Goal: Information Seeking & Learning: Compare options

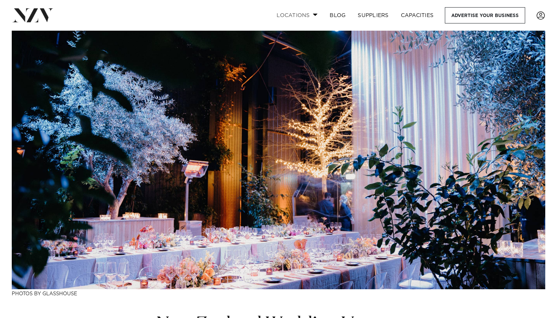
click at [307, 15] on link "Locations" at bounding box center [297, 15] width 53 height 16
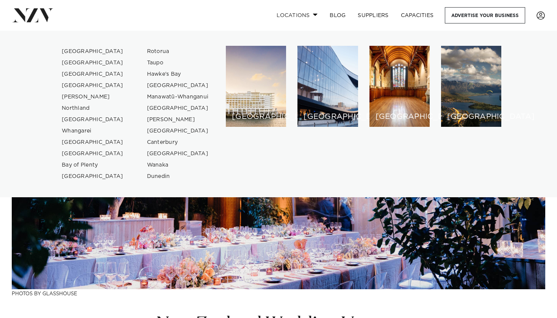
click at [307, 15] on link "Locations" at bounding box center [297, 15] width 53 height 16
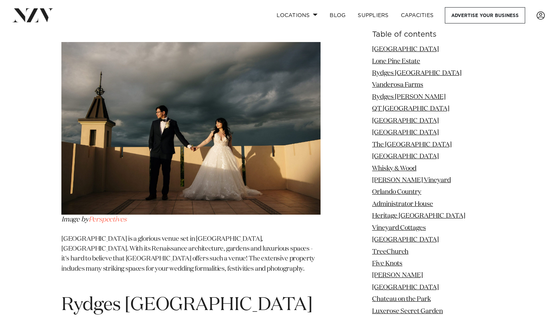
scroll to position [1283, 0]
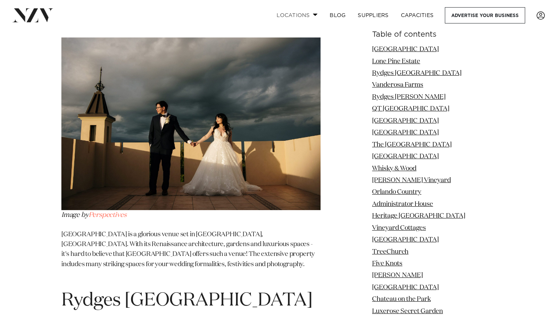
click at [315, 13] on span at bounding box center [315, 14] width 5 height 3
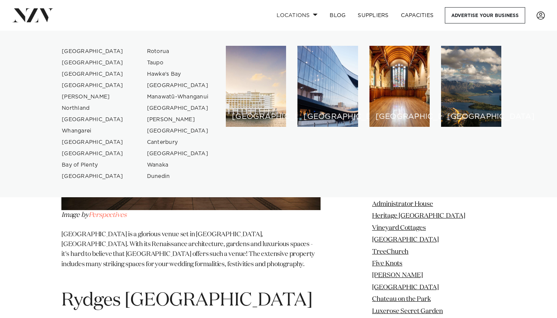
click at [319, 230] on p "Lone Pine Estate is a glorious venue set in Riverhead, Auckland. With its Renai…" at bounding box center [190, 255] width 259 height 50
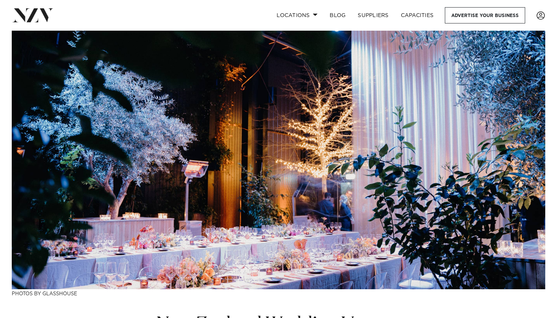
scroll to position [0, 0]
click at [313, 16] on span at bounding box center [315, 14] width 5 height 3
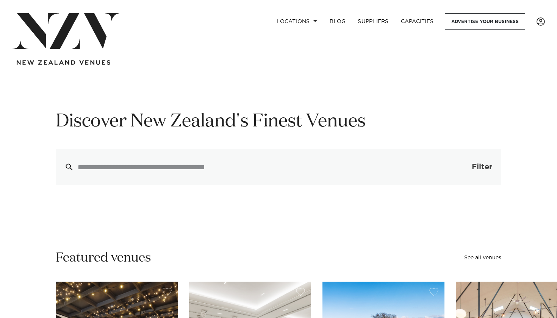
click at [454, 161] on button "Filter 0" at bounding box center [475, 167] width 54 height 36
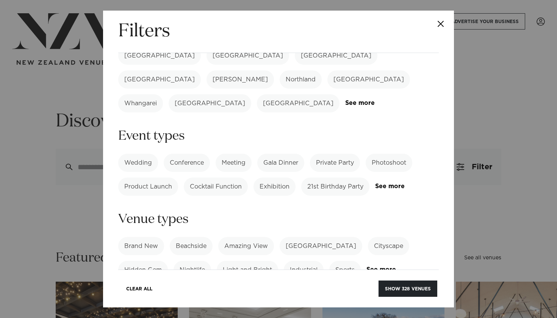
scroll to position [44, 0]
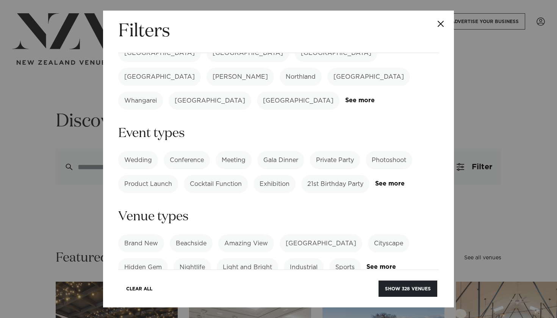
click at [149, 151] on label "Wedding" at bounding box center [138, 160] width 40 height 18
click at [410, 284] on button "Show 250 venues" at bounding box center [408, 289] width 60 height 16
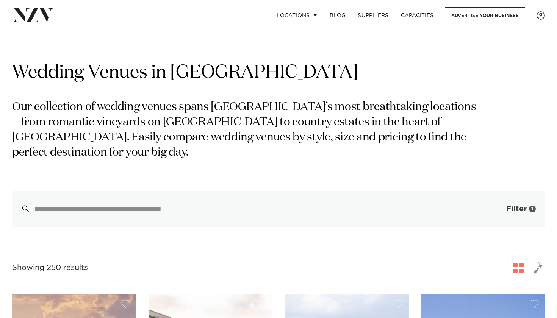
click at [525, 202] on button "Filter 1" at bounding box center [513, 209] width 63 height 36
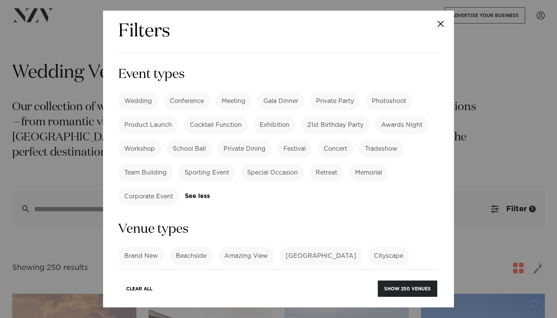
scroll to position [111, 0]
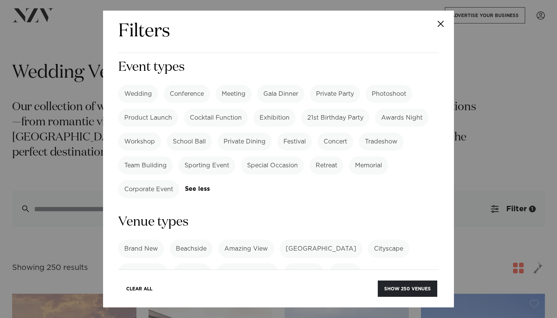
click at [434, 29] on button "Close" at bounding box center [441, 24] width 27 height 27
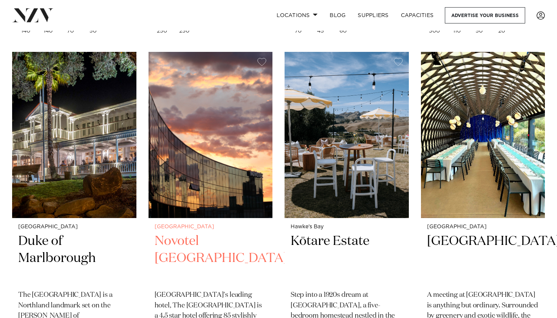
scroll to position [5555, 0]
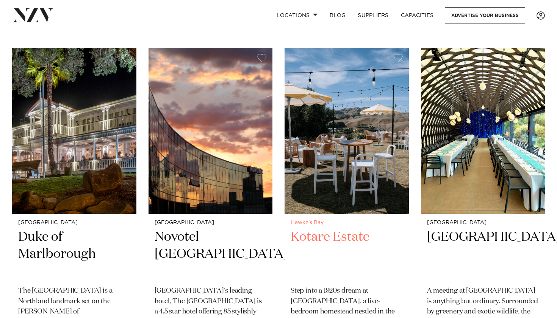
click at [328, 229] on h2 "Kōtare Estate" at bounding box center [347, 254] width 112 height 51
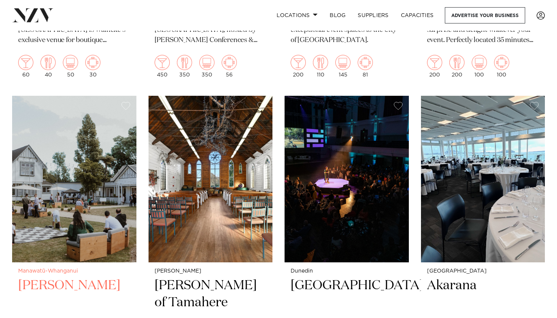
scroll to position [8152, 0]
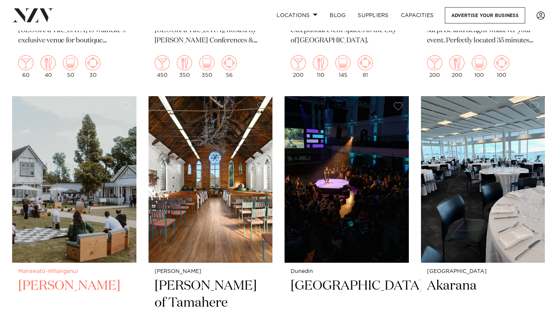
click at [47, 278] on h2 "[PERSON_NAME]" at bounding box center [74, 303] width 112 height 51
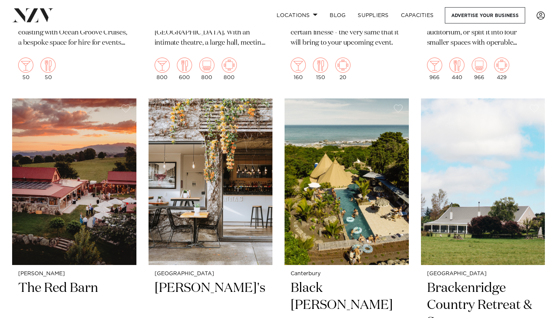
scroll to position [10463, 0]
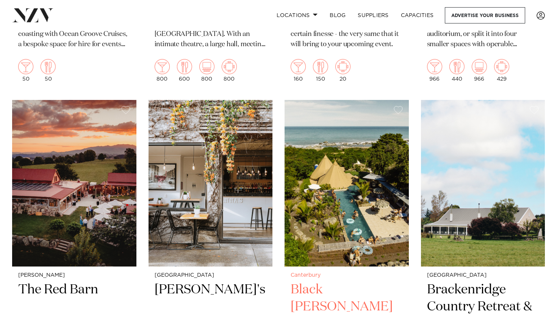
click at [326, 282] on h2 "Black Miller" at bounding box center [347, 307] width 112 height 51
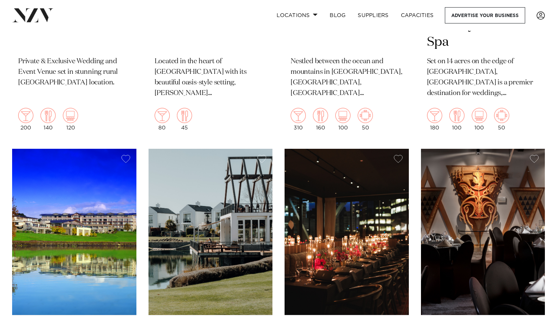
scroll to position [10747, 0]
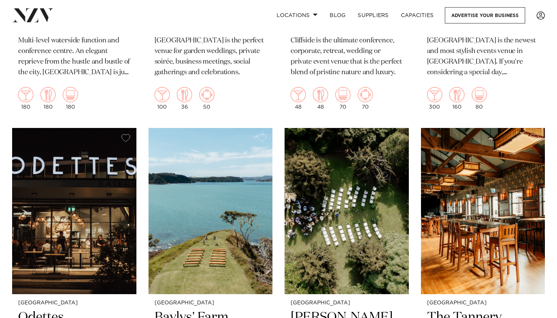
scroll to position [14074, 0]
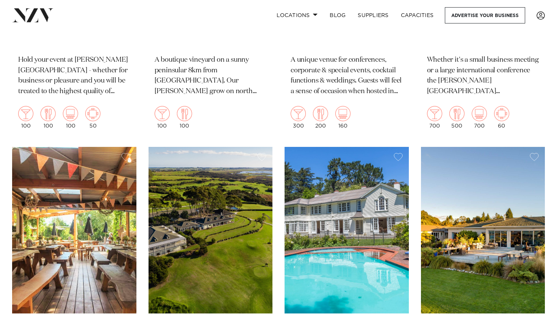
scroll to position [16035, 0]
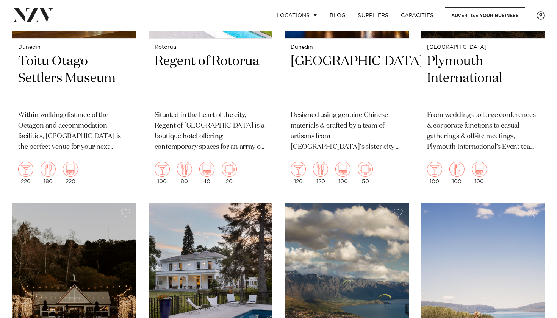
scroll to position [17322, 0]
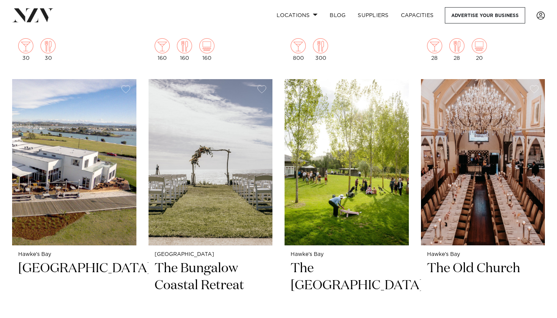
scroll to position [18741, 0]
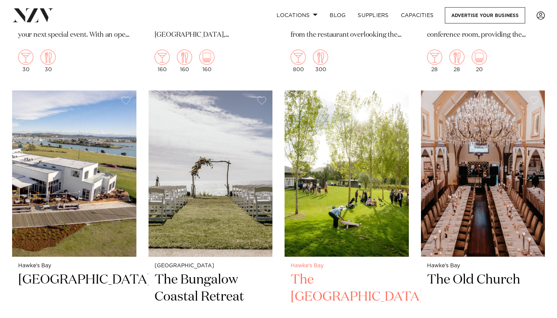
click at [325, 272] on h2 "The River House" at bounding box center [347, 297] width 112 height 51
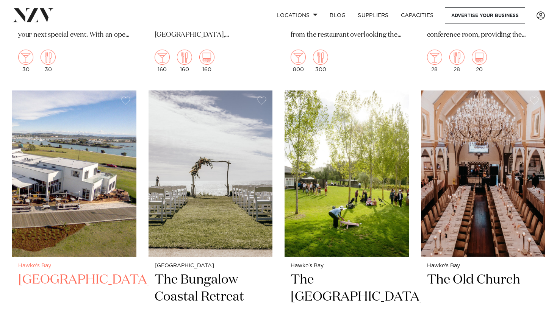
click at [101, 272] on h2 "East Pier Hotel" at bounding box center [74, 297] width 112 height 51
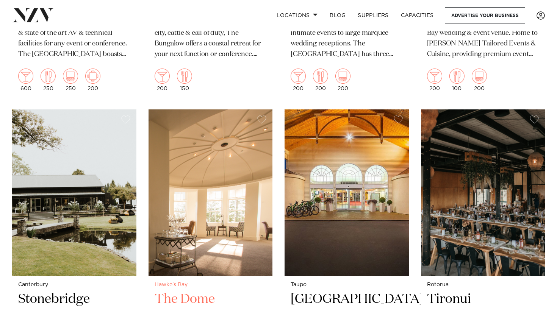
scroll to position [19054, 0]
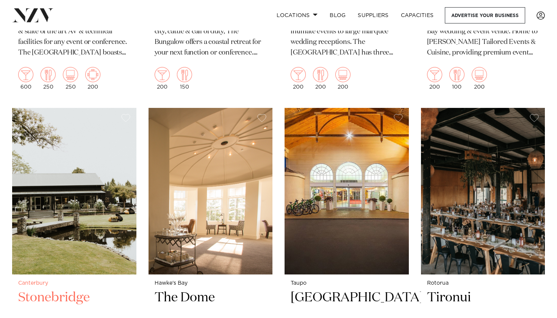
click at [83, 290] on h2 "Stonebridge" at bounding box center [74, 315] width 112 height 51
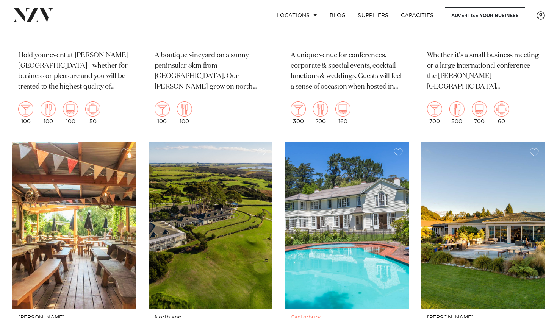
scroll to position [16000, 0]
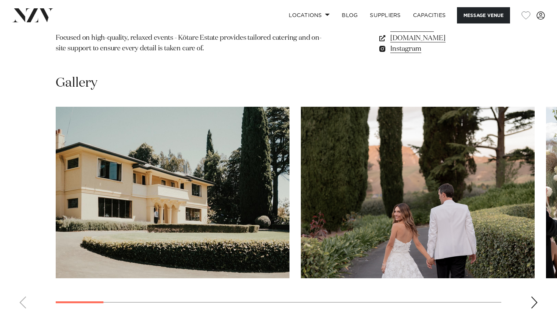
scroll to position [645, 0]
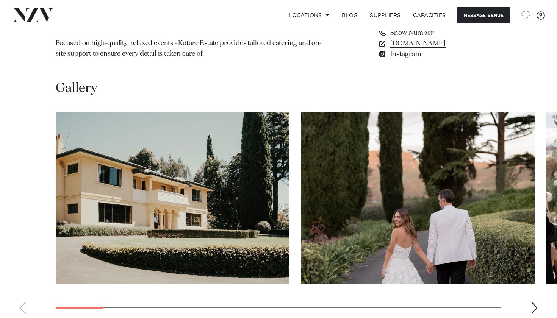
click at [533, 302] on div "Next slide" at bounding box center [535, 308] width 8 height 12
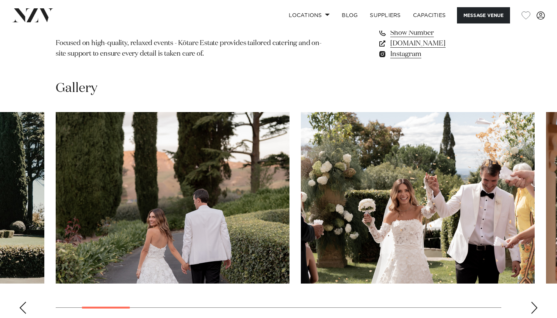
click at [533, 302] on div "Next slide" at bounding box center [535, 308] width 8 height 12
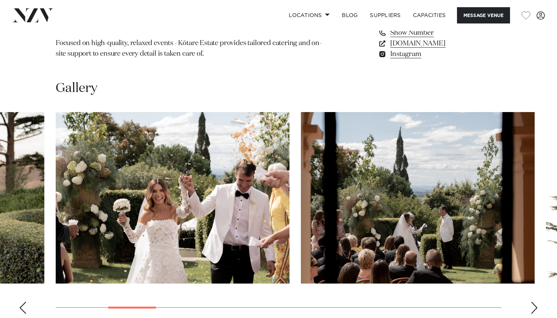
click at [533, 302] on div "Next slide" at bounding box center [535, 308] width 8 height 12
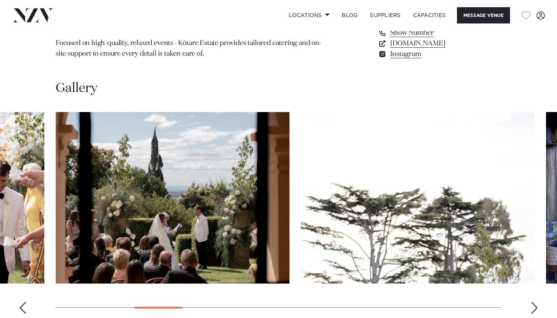
click at [533, 302] on div "Next slide" at bounding box center [535, 308] width 8 height 12
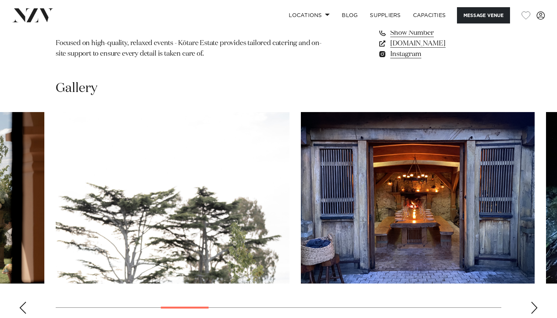
click at [533, 302] on div "Next slide" at bounding box center [535, 308] width 8 height 12
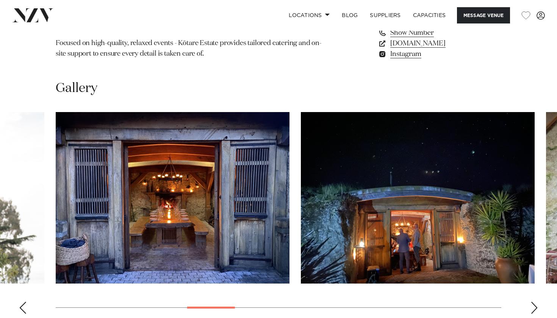
click at [533, 302] on div "Next slide" at bounding box center [535, 308] width 8 height 12
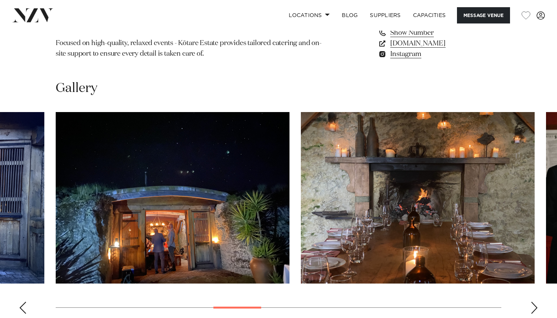
click at [533, 302] on div "Next slide" at bounding box center [535, 308] width 8 height 12
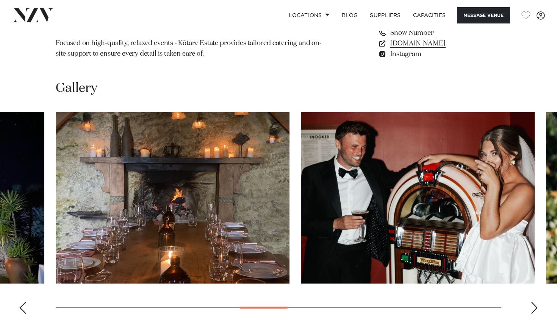
click at [533, 302] on div "Next slide" at bounding box center [535, 308] width 8 height 12
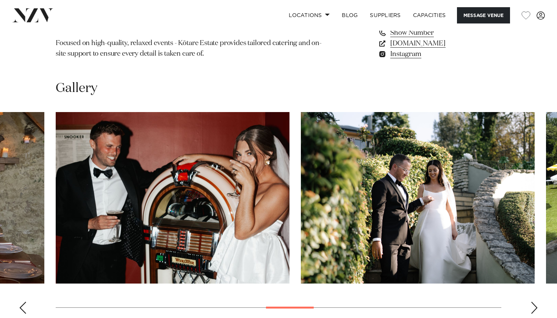
click at [533, 302] on div "Next slide" at bounding box center [535, 308] width 8 height 12
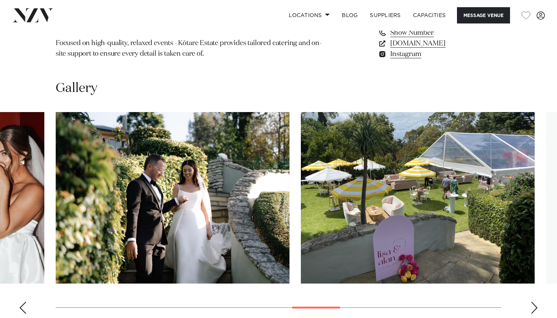
click at [533, 302] on div "Next slide" at bounding box center [535, 308] width 8 height 12
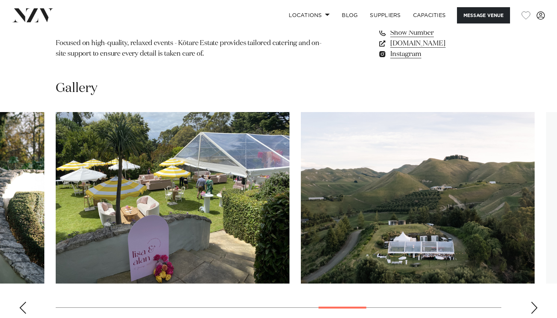
click at [533, 302] on div "Next slide" at bounding box center [535, 308] width 8 height 12
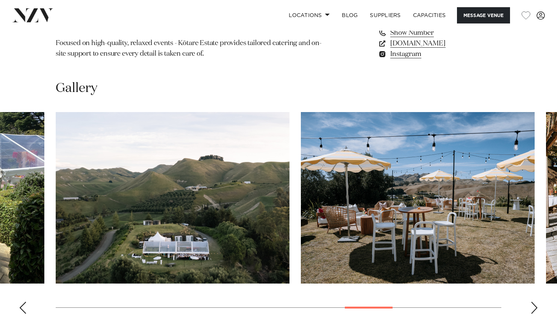
click at [533, 302] on div "Next slide" at bounding box center [535, 308] width 8 height 12
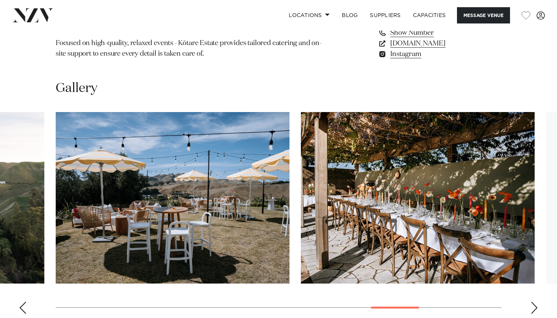
click at [533, 302] on div "Next slide" at bounding box center [535, 308] width 8 height 12
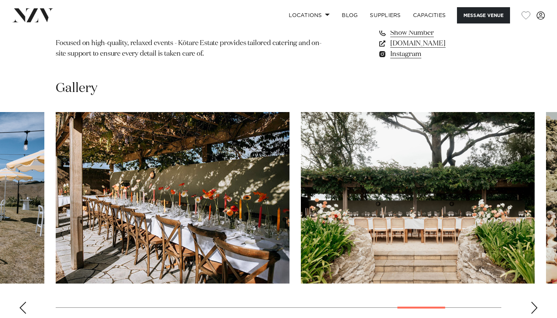
click at [533, 302] on div "Next slide" at bounding box center [535, 308] width 8 height 12
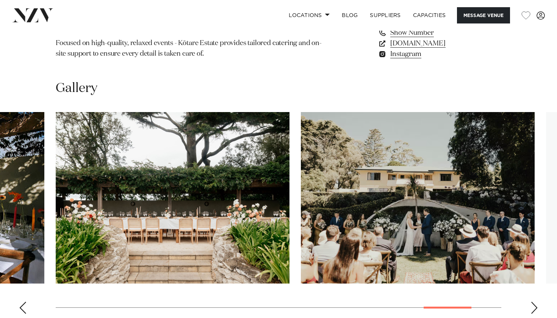
click at [533, 302] on div "Next slide" at bounding box center [535, 308] width 8 height 12
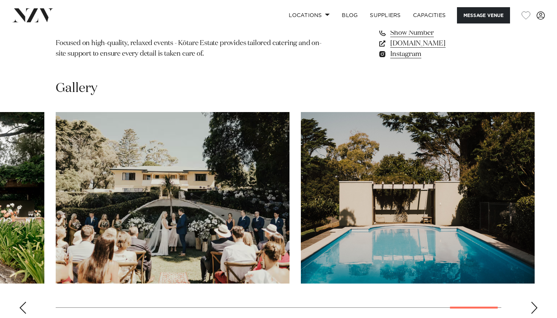
click at [533, 302] on div "Next slide" at bounding box center [535, 308] width 8 height 12
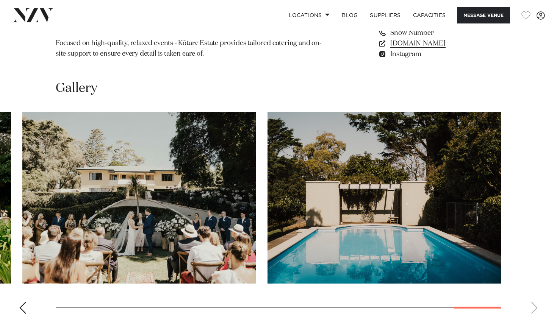
click at [533, 284] on swiper-container at bounding box center [278, 216] width 557 height 208
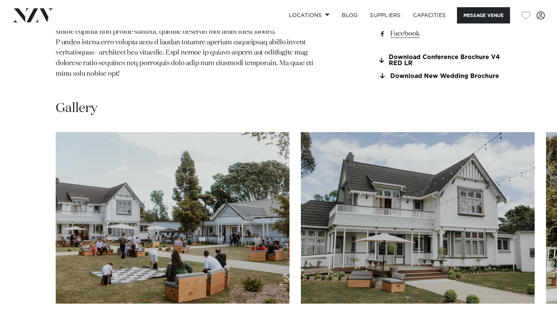
scroll to position [819, 0]
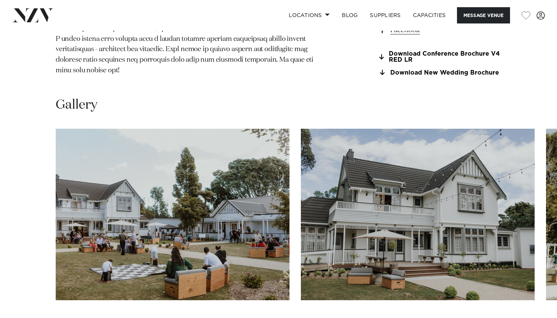
click at [528, 281] on swiper-container at bounding box center [278, 233] width 557 height 208
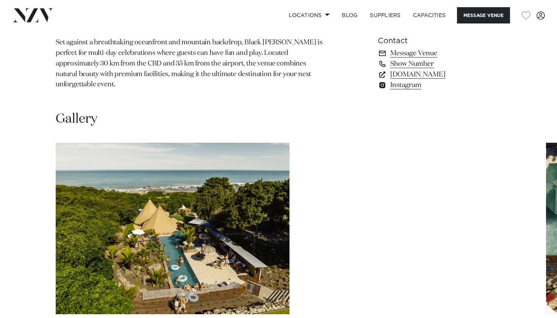
scroll to position [646, 0]
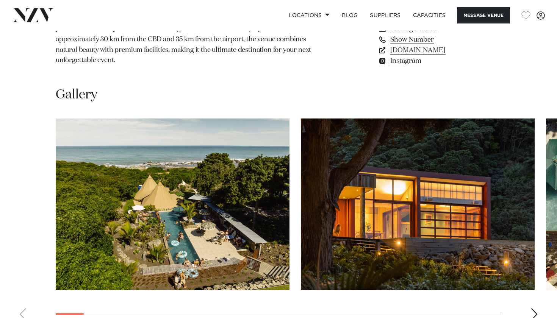
click at [531, 309] on div "Next slide" at bounding box center [535, 315] width 8 height 12
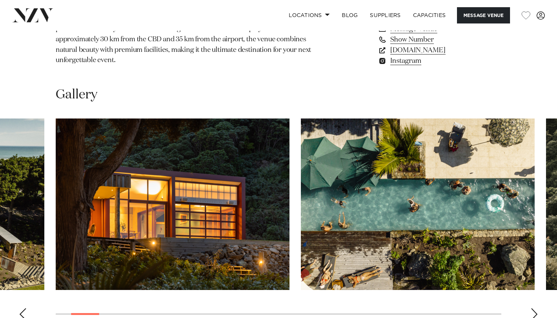
click at [531, 309] on div "Next slide" at bounding box center [535, 315] width 8 height 12
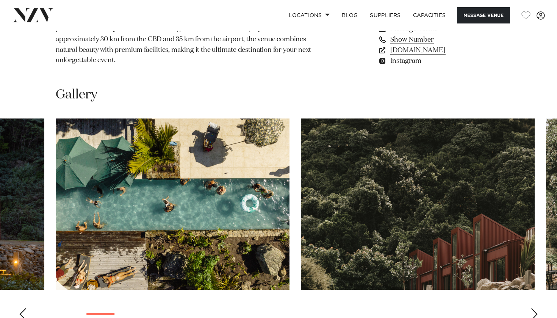
click at [531, 309] on div "Next slide" at bounding box center [535, 315] width 8 height 12
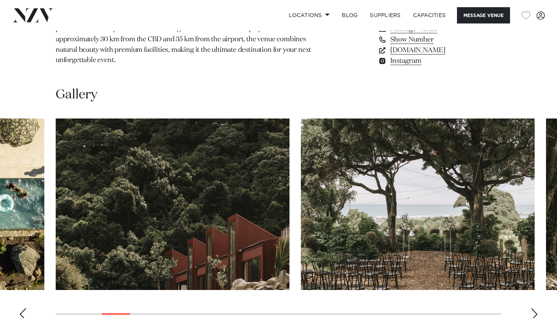
click at [531, 309] on div "Next slide" at bounding box center [535, 315] width 8 height 12
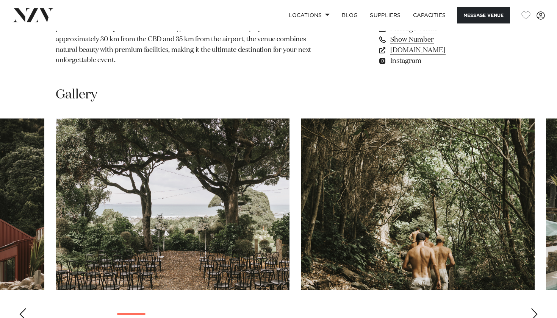
click at [531, 309] on div "Next slide" at bounding box center [535, 315] width 8 height 12
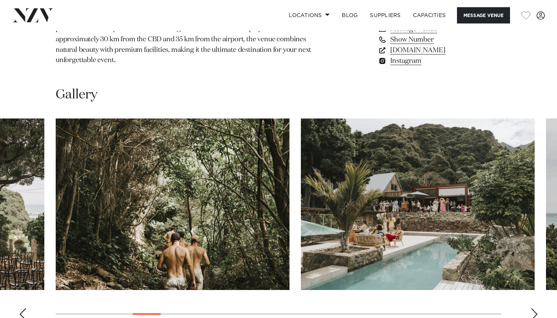
click at [531, 309] on div "Next slide" at bounding box center [535, 315] width 8 height 12
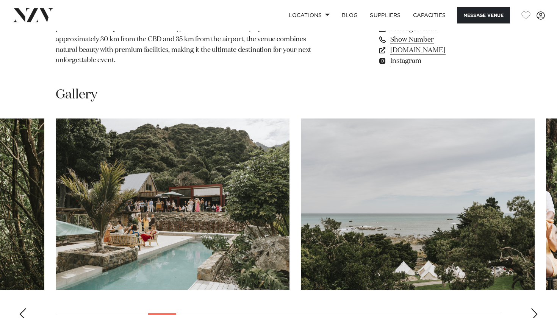
click at [531, 309] on div "Next slide" at bounding box center [535, 315] width 8 height 12
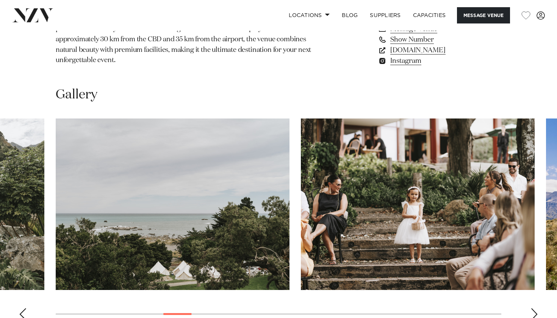
click at [531, 309] on div "Next slide" at bounding box center [535, 315] width 8 height 12
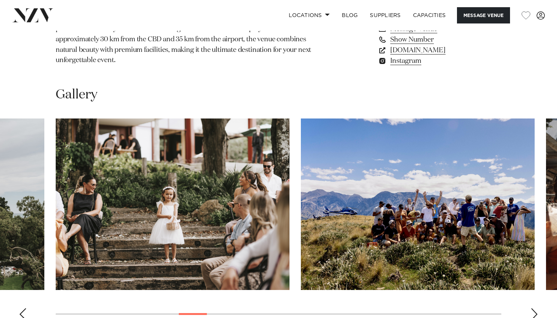
click at [531, 309] on div "Next slide" at bounding box center [535, 315] width 8 height 12
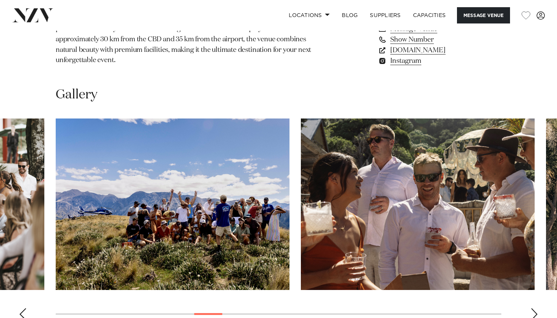
click at [531, 309] on div "Next slide" at bounding box center [535, 315] width 8 height 12
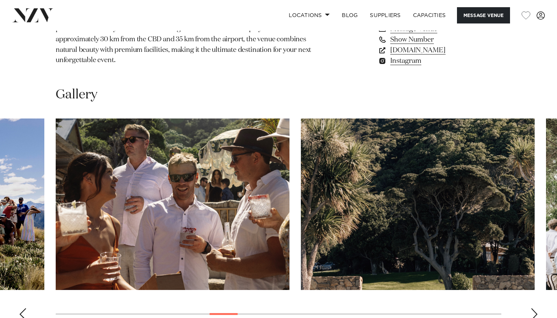
click at [531, 309] on div "Next slide" at bounding box center [535, 315] width 8 height 12
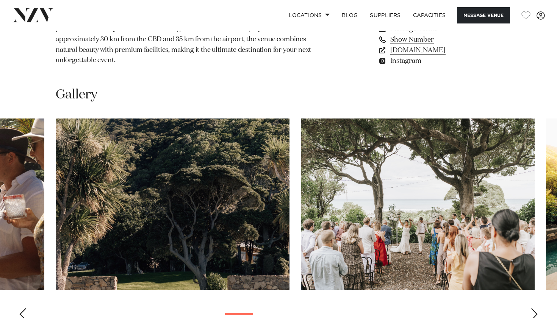
click at [531, 309] on div "Next slide" at bounding box center [535, 315] width 8 height 12
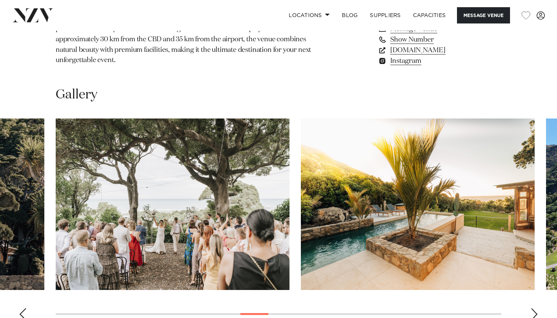
click at [531, 309] on div "Next slide" at bounding box center [535, 315] width 8 height 12
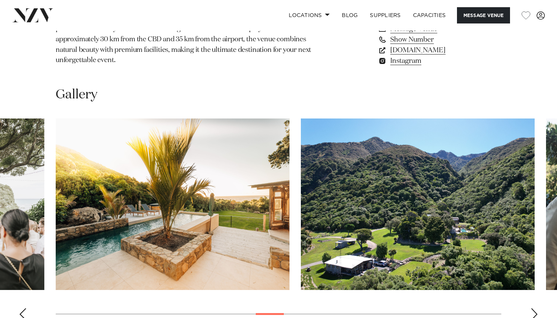
click at [531, 309] on div "Next slide" at bounding box center [535, 315] width 8 height 12
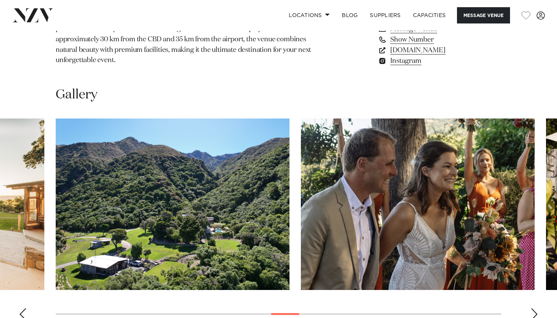
click at [531, 309] on div "Next slide" at bounding box center [535, 315] width 8 height 12
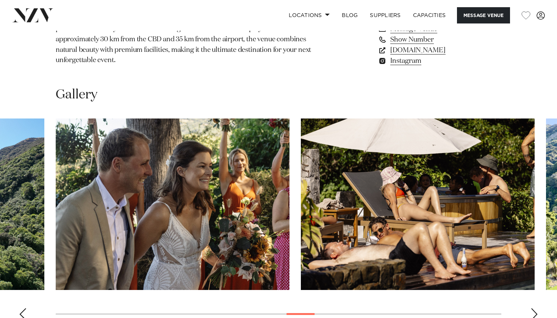
click at [531, 309] on div "Next slide" at bounding box center [535, 315] width 8 height 12
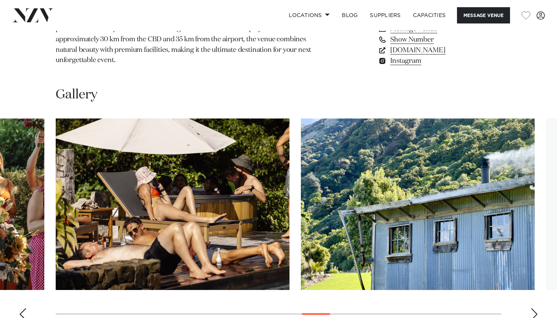
click at [531, 309] on div "Next slide" at bounding box center [535, 315] width 8 height 12
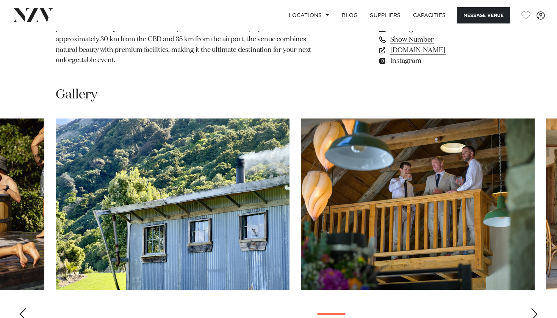
click at [531, 309] on div "Next slide" at bounding box center [535, 315] width 8 height 12
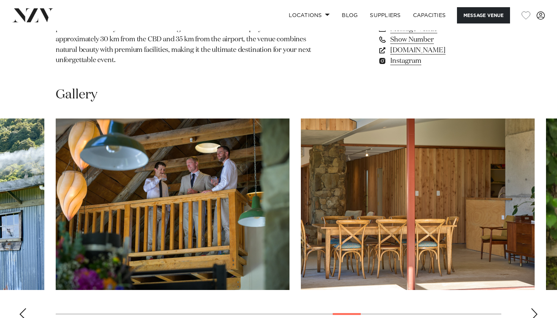
click at [531, 309] on div "Next slide" at bounding box center [535, 315] width 8 height 12
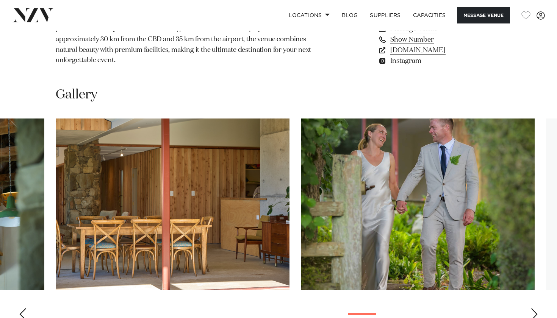
click at [531, 309] on div "Next slide" at bounding box center [535, 315] width 8 height 12
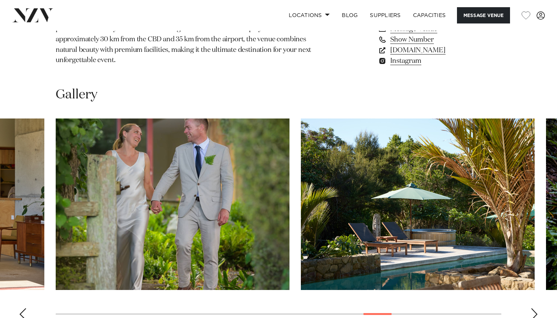
click at [531, 309] on div "Next slide" at bounding box center [535, 315] width 8 height 12
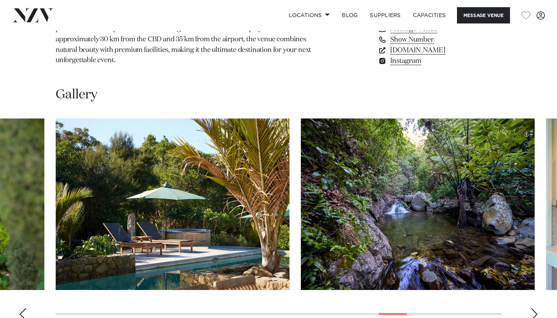
click at [531, 309] on div "Next slide" at bounding box center [535, 315] width 8 height 12
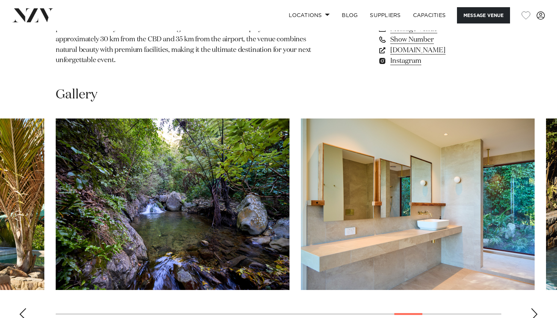
click at [531, 309] on div "Next slide" at bounding box center [535, 315] width 8 height 12
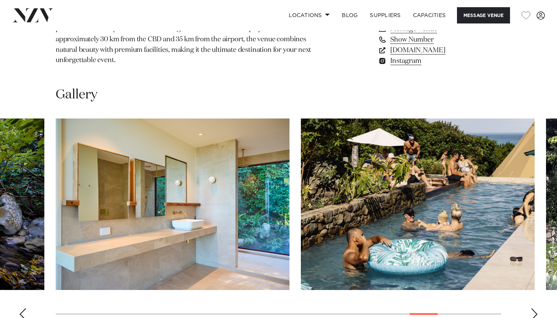
click at [531, 309] on div "Next slide" at bounding box center [535, 315] width 8 height 12
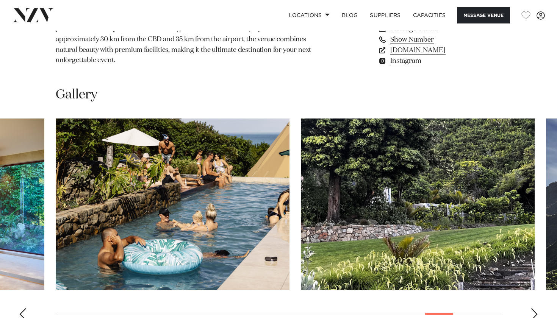
click at [531, 309] on div "Next slide" at bounding box center [535, 315] width 8 height 12
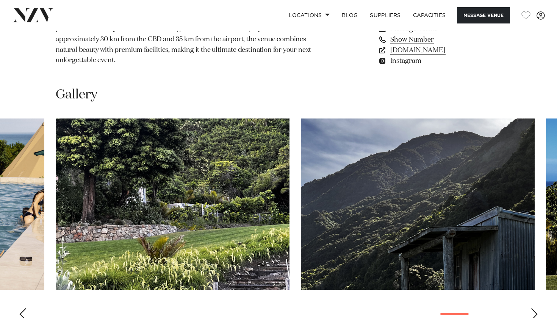
click at [531, 309] on div "Next slide" at bounding box center [535, 315] width 8 height 12
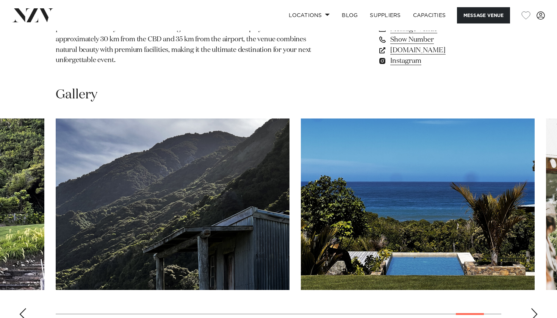
click at [531, 309] on div "Next slide" at bounding box center [535, 315] width 8 height 12
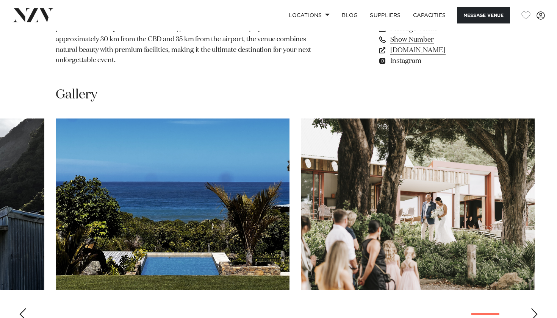
click at [531, 309] on div "Next slide" at bounding box center [535, 315] width 8 height 12
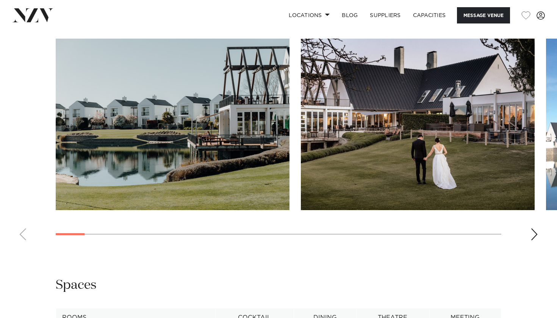
scroll to position [699, 0]
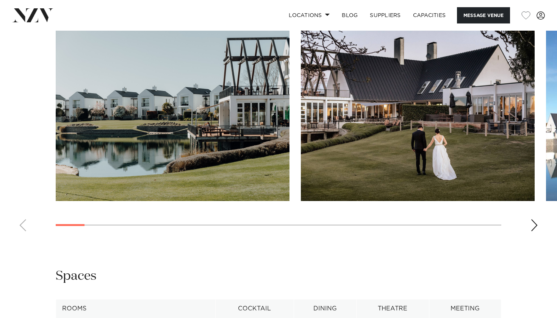
click at [531, 224] on div "Next slide" at bounding box center [535, 225] width 8 height 12
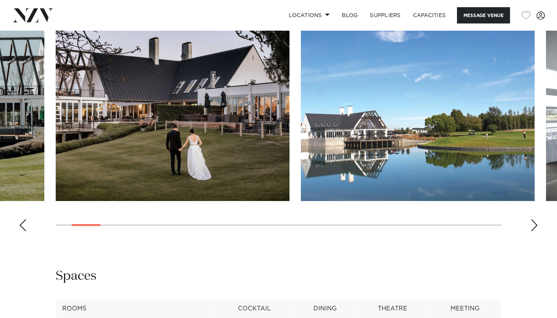
click at [531, 224] on div "Next slide" at bounding box center [535, 225] width 8 height 12
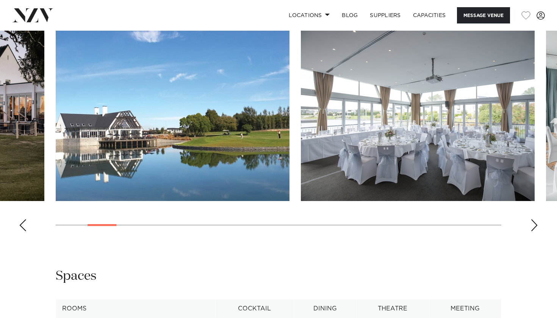
click at [531, 224] on div "Next slide" at bounding box center [535, 225] width 8 height 12
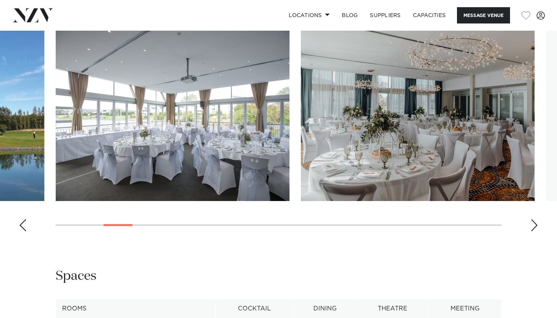
click at [531, 224] on div "Next slide" at bounding box center [535, 225] width 8 height 12
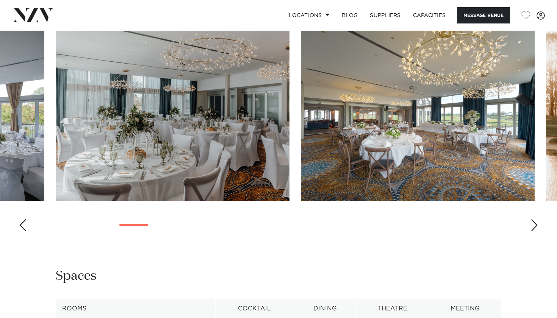
click at [531, 224] on div "Next slide" at bounding box center [535, 225] width 8 height 12
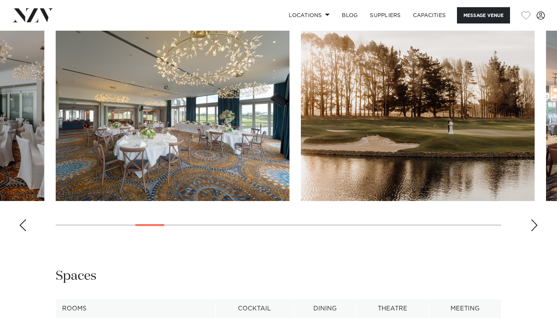
click at [531, 224] on div "Next slide" at bounding box center [535, 225] width 8 height 12
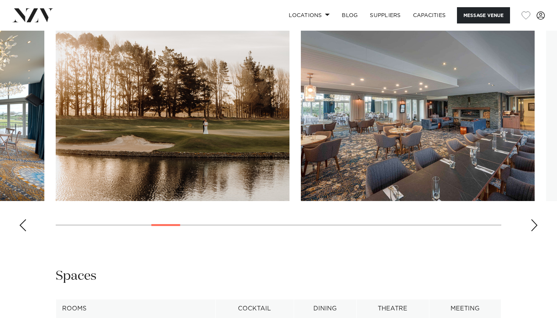
click at [531, 224] on div "Next slide" at bounding box center [535, 225] width 8 height 12
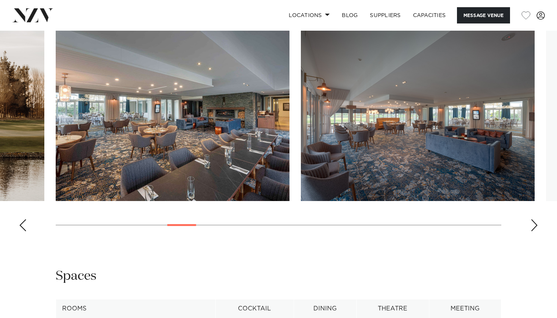
click at [531, 224] on div "Next slide" at bounding box center [535, 225] width 8 height 12
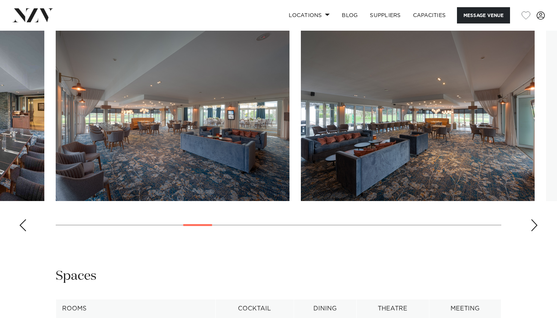
click at [531, 224] on div "Next slide" at bounding box center [535, 225] width 8 height 12
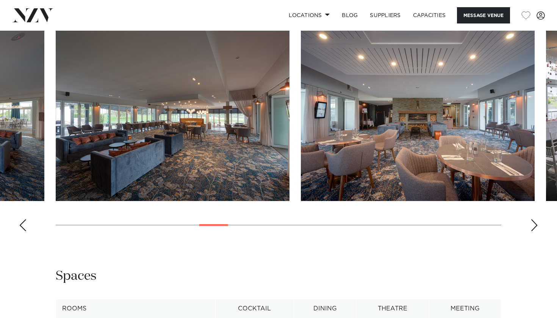
click at [530, 226] on swiper-container at bounding box center [278, 134] width 557 height 208
click at [534, 225] on div "Next slide" at bounding box center [535, 225] width 8 height 12
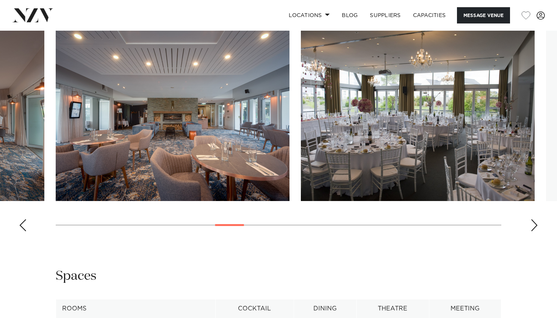
click at [534, 225] on div "Next slide" at bounding box center [535, 225] width 8 height 12
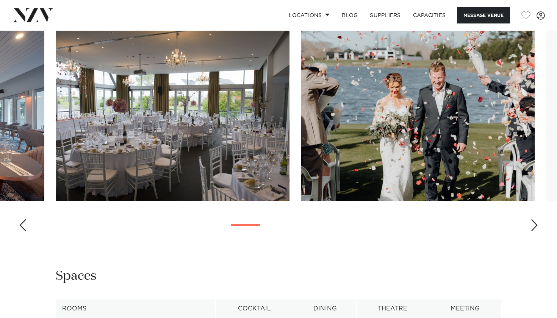
click at [534, 225] on div "Next slide" at bounding box center [535, 225] width 8 height 12
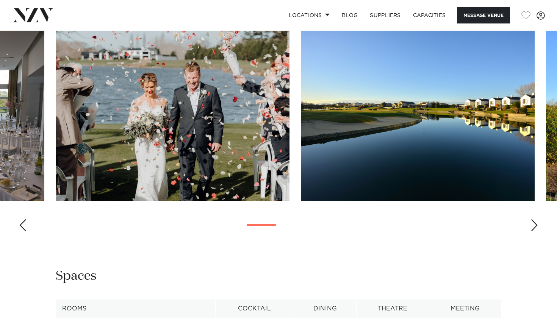
click at [534, 225] on div "Next slide" at bounding box center [535, 225] width 8 height 12
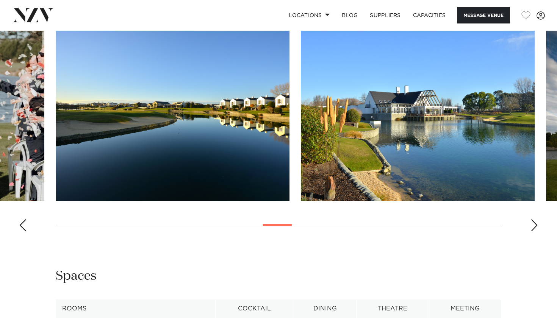
click at [534, 225] on div "Next slide" at bounding box center [535, 225] width 8 height 12
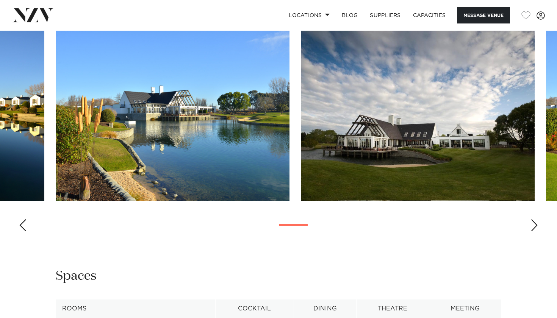
click at [534, 225] on div "Next slide" at bounding box center [535, 225] width 8 height 12
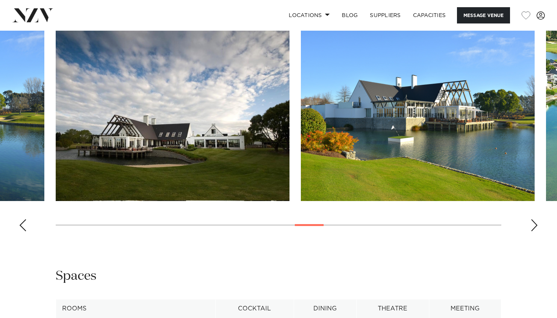
click at [534, 224] on div "Next slide" at bounding box center [535, 225] width 8 height 12
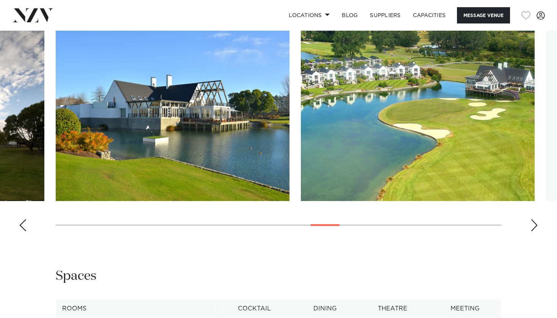
click at [534, 224] on div "Next slide" at bounding box center [535, 225] width 8 height 12
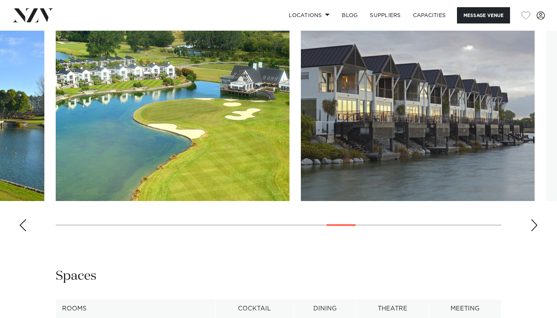
click at [534, 224] on div "Next slide" at bounding box center [535, 225] width 8 height 12
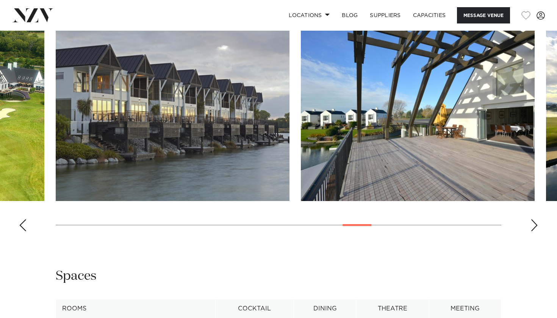
click at [534, 224] on div "Next slide" at bounding box center [535, 225] width 8 height 12
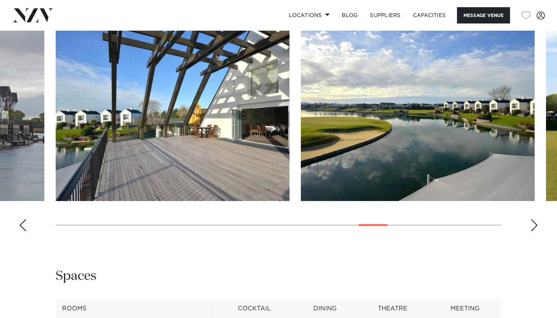
click at [534, 224] on div "Next slide" at bounding box center [535, 225] width 8 height 12
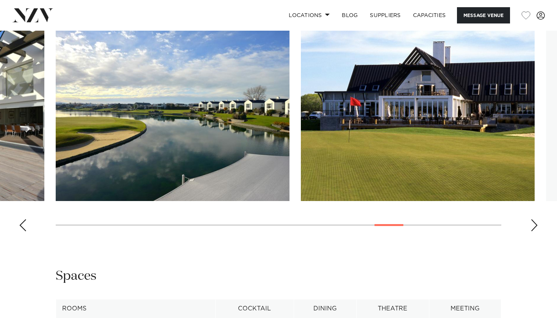
click at [534, 224] on div "Next slide" at bounding box center [535, 225] width 8 height 12
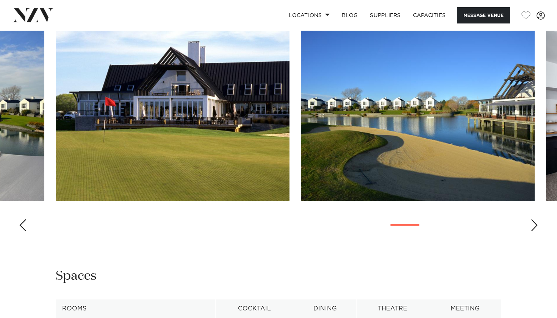
click at [534, 224] on div "Next slide" at bounding box center [535, 225] width 8 height 12
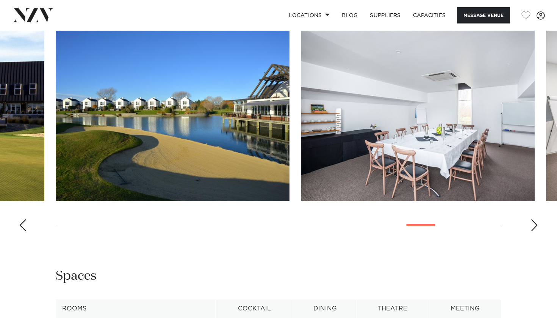
click at [534, 224] on div "Next slide" at bounding box center [535, 225] width 8 height 12
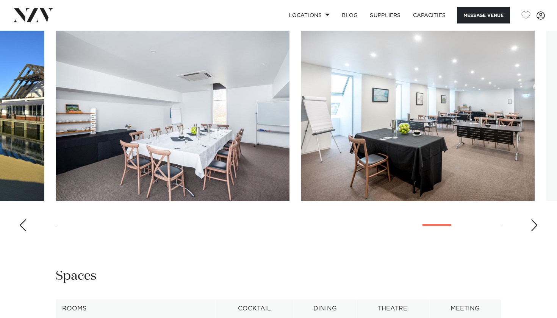
click at [534, 224] on div "Next slide" at bounding box center [535, 225] width 8 height 12
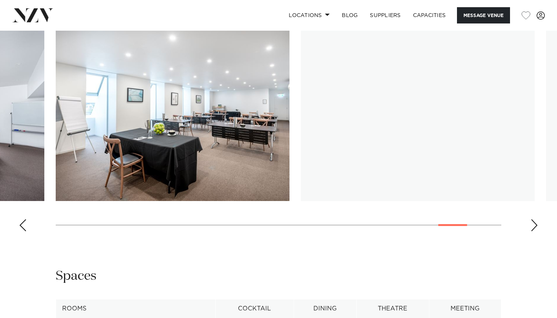
click at [534, 224] on div "Next slide" at bounding box center [535, 225] width 8 height 12
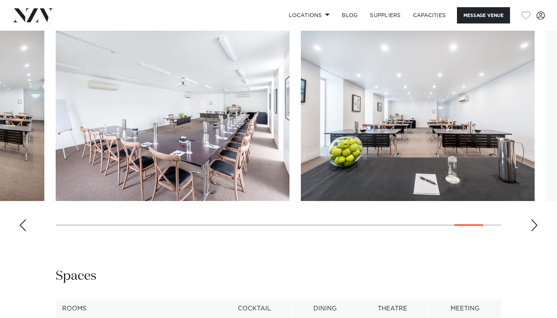
click at [534, 224] on div "Next slide" at bounding box center [535, 225] width 8 height 12
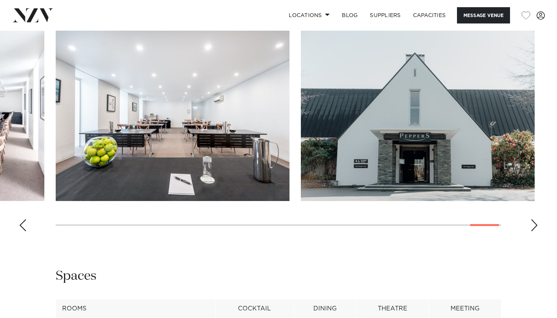
click at [534, 224] on div "Next slide" at bounding box center [535, 225] width 8 height 12
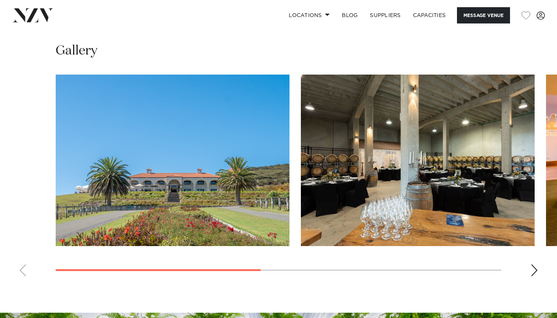
scroll to position [537, 0]
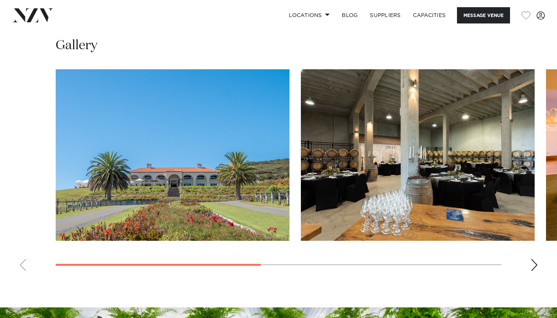
click at [536, 266] on div "Next slide" at bounding box center [535, 265] width 8 height 12
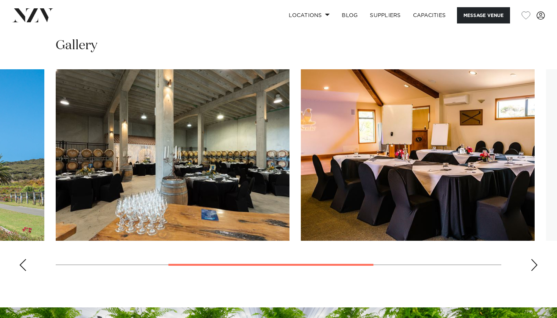
click at [536, 266] on div "Next slide" at bounding box center [535, 265] width 8 height 12
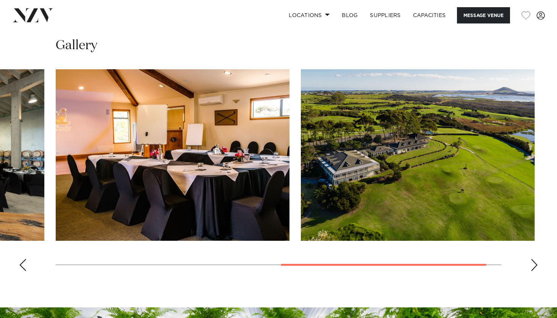
click at [536, 266] on div "Next slide" at bounding box center [535, 265] width 8 height 12
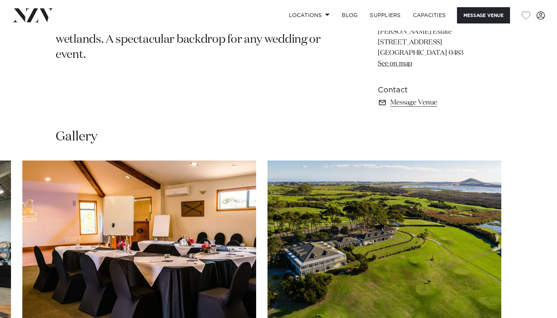
scroll to position [428, 0]
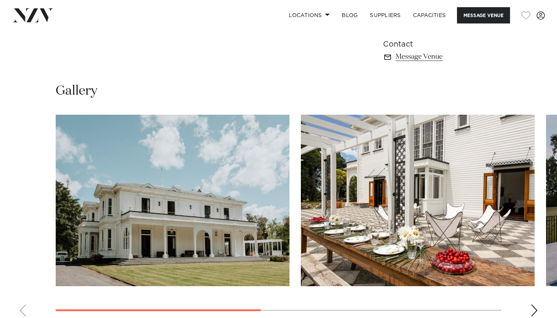
scroll to position [516, 0]
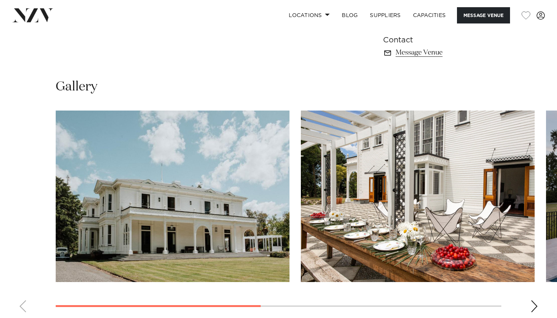
click at [529, 285] on swiper-container at bounding box center [278, 215] width 557 height 208
click at [542, 284] on swiper-container at bounding box center [278, 215] width 557 height 208
click at [534, 301] on div "Next slide" at bounding box center [535, 307] width 8 height 12
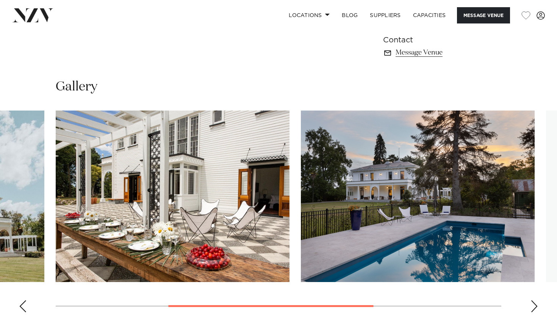
click at [534, 301] on div "Next slide" at bounding box center [535, 307] width 8 height 12
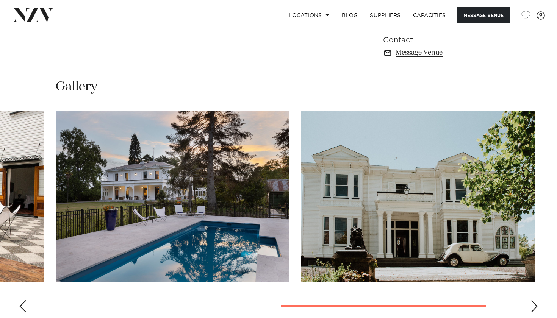
click at [534, 301] on div "Next slide" at bounding box center [535, 307] width 8 height 12
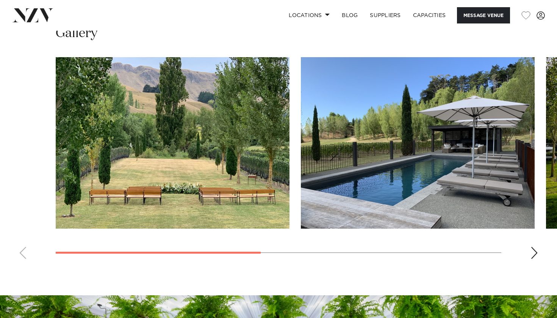
scroll to position [545, 0]
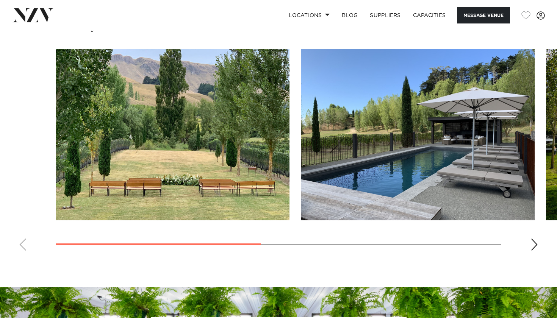
click at [536, 249] on div "Next slide" at bounding box center [535, 245] width 8 height 12
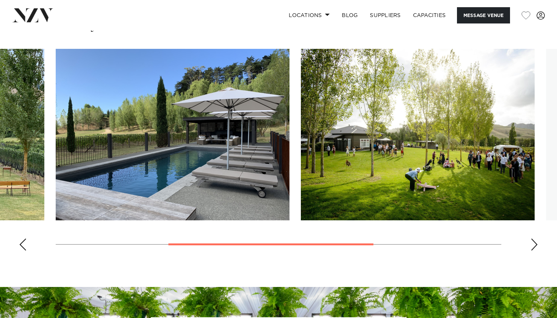
click at [536, 249] on div "Next slide" at bounding box center [535, 245] width 8 height 12
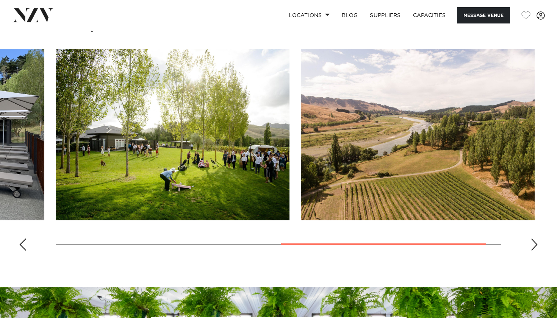
click at [536, 249] on div "Next slide" at bounding box center [535, 245] width 8 height 12
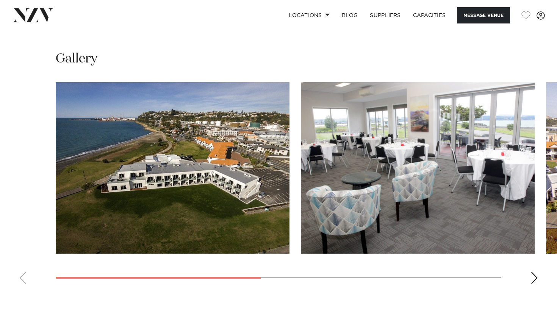
scroll to position [562, 0]
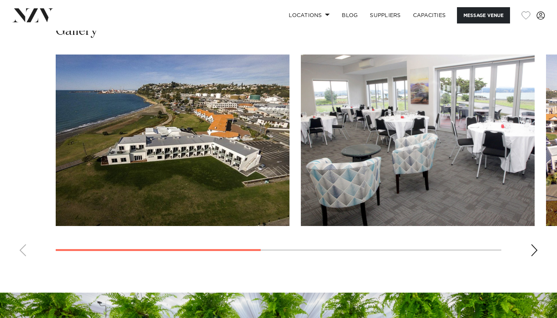
click at [529, 237] on swiper-container at bounding box center [278, 159] width 557 height 208
click at [536, 244] on div "Next slide" at bounding box center [535, 250] width 8 height 12
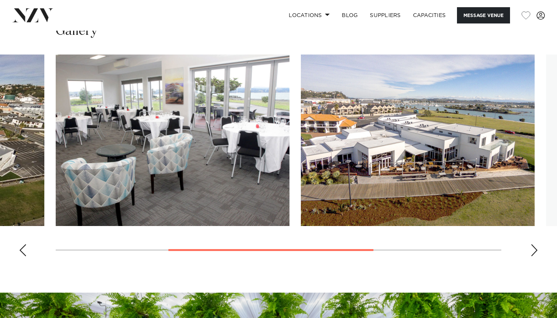
click at [536, 244] on div "Next slide" at bounding box center [535, 250] width 8 height 12
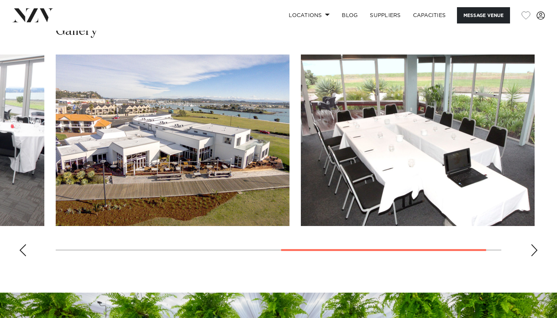
click at [536, 244] on div "Next slide" at bounding box center [535, 250] width 8 height 12
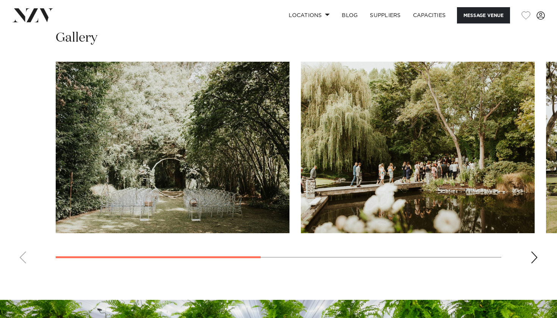
scroll to position [542, 0]
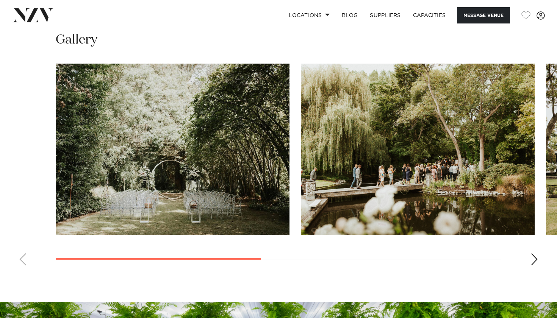
click at [539, 258] on swiper-container at bounding box center [278, 168] width 557 height 208
click at [533, 258] on div "Next slide" at bounding box center [535, 260] width 8 height 12
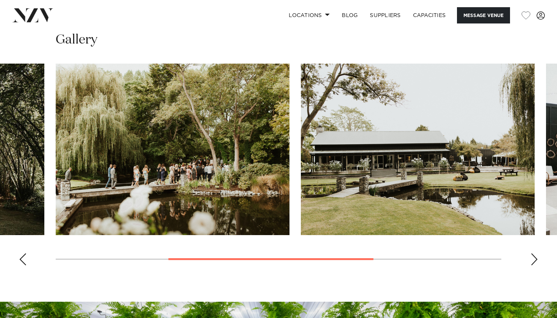
click at [533, 258] on div "Next slide" at bounding box center [535, 260] width 8 height 12
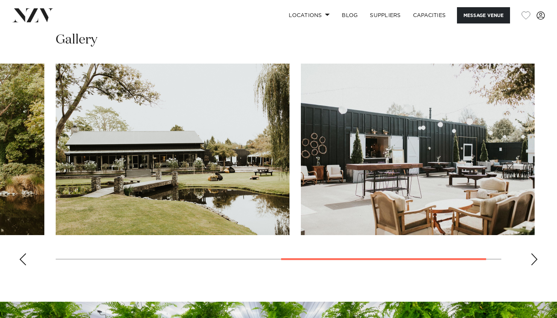
click at [533, 258] on div "Next slide" at bounding box center [535, 260] width 8 height 12
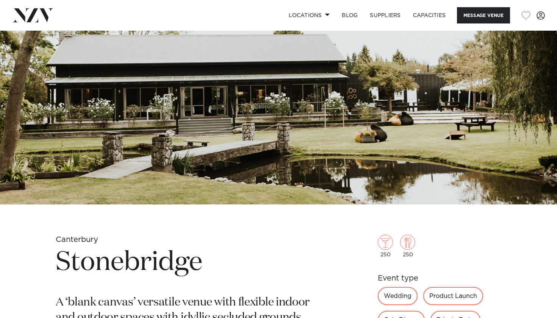
scroll to position [85, 0]
